Goal: Navigation & Orientation: Understand site structure

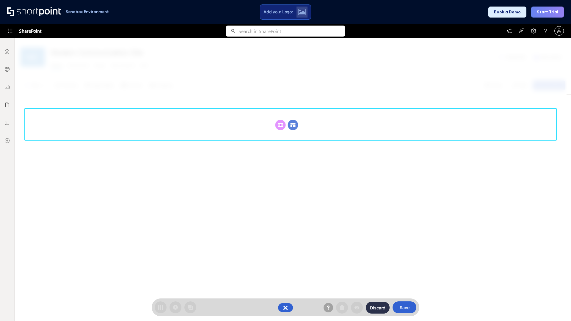
click at [293, 125] on circle at bounding box center [293, 125] width 10 height 10
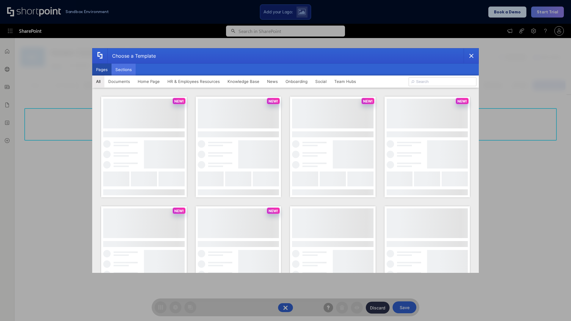
click at [123, 70] on button "Sections" at bounding box center [124, 70] width 24 height 12
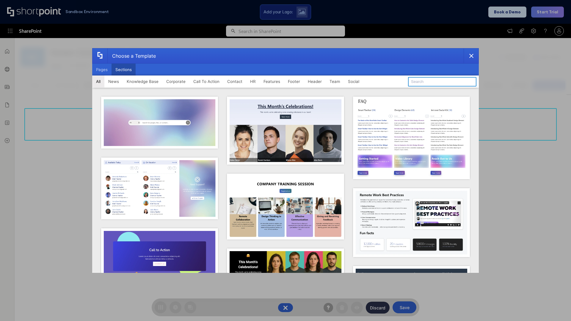
type input "Search"
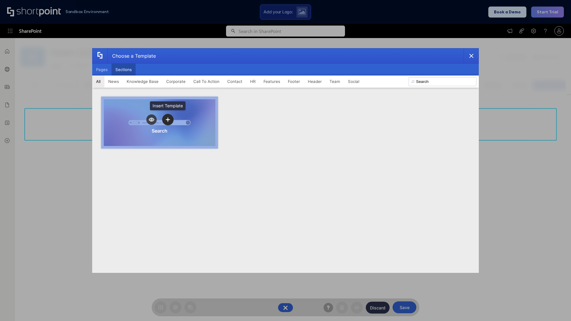
click at [168, 120] on icon "template selector" at bounding box center [168, 120] width 4 height 4
